Goal: Task Accomplishment & Management: Use online tool/utility

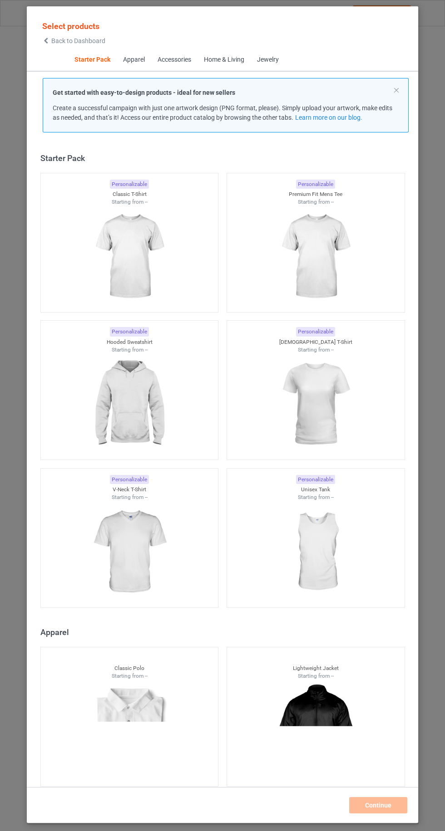
scroll to position [11, 0]
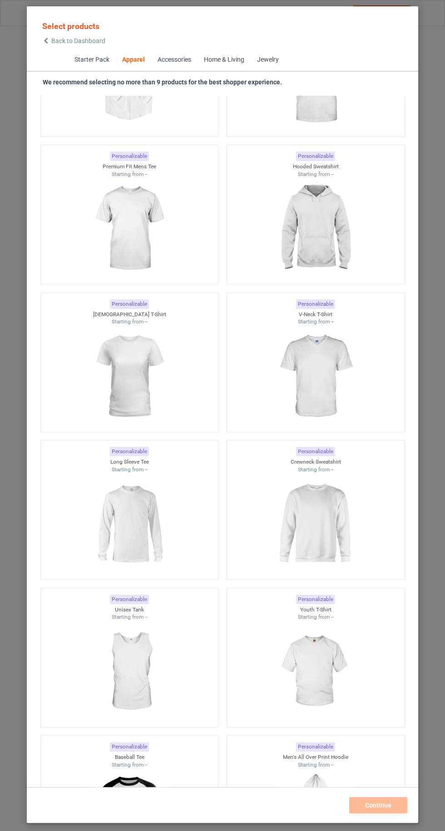
scroll to position [755, 0]
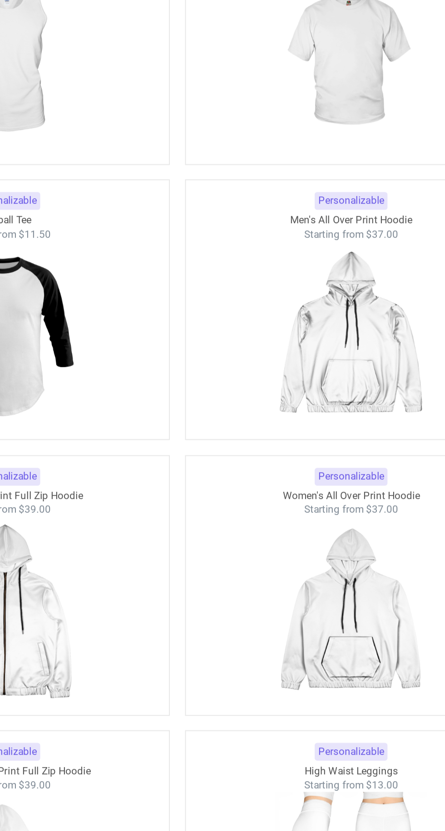
scroll to position [1118, 0]
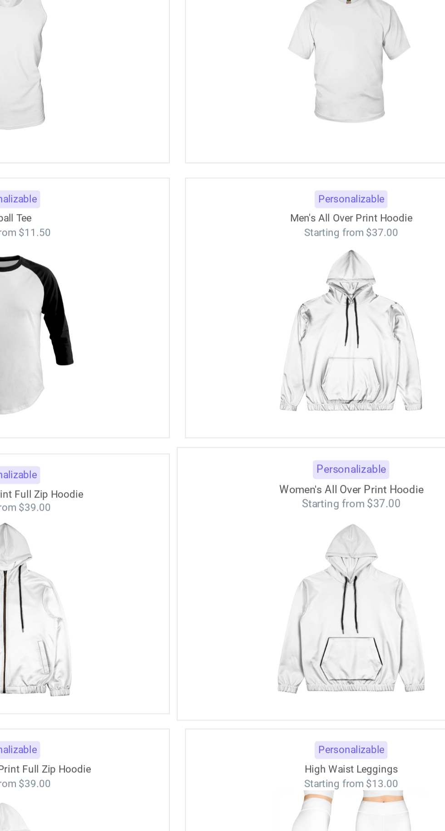
click at [299, 627] on div at bounding box center [315, 601] width 186 height 107
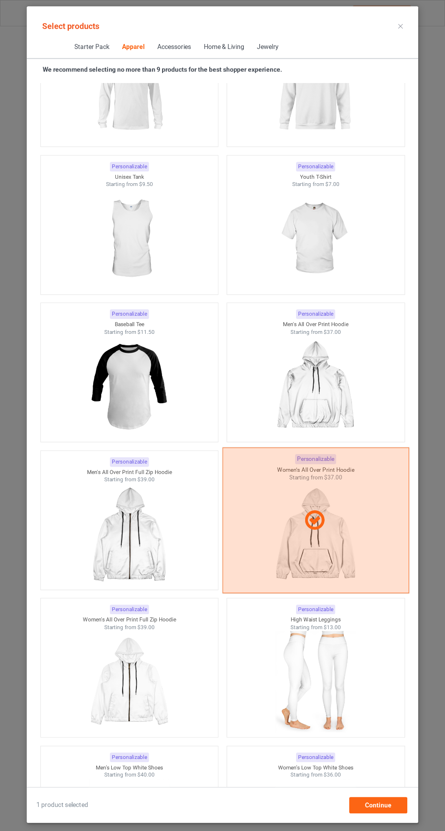
scroll to position [63, 0]
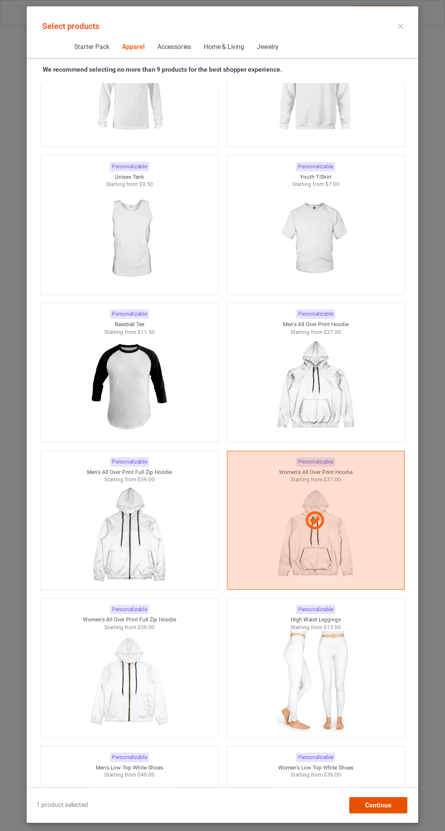
click at [383, 809] on span "Continue" at bounding box center [378, 805] width 26 height 7
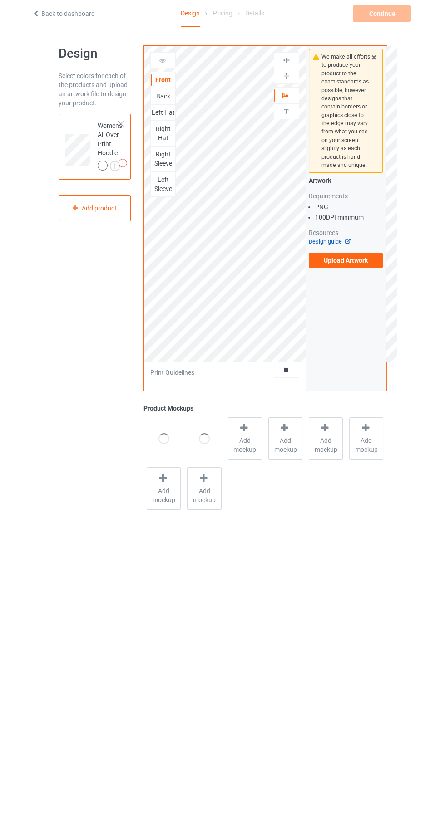
click at [347, 241] on icon at bounding box center [345, 240] width 7 height 6
click at [322, 259] on label "Upload Artwork" at bounding box center [346, 260] width 74 height 15
click at [0, 0] on input "Upload Artwork" at bounding box center [0, 0] width 0 height 0
